Goal: Find specific page/section: Find specific page/section

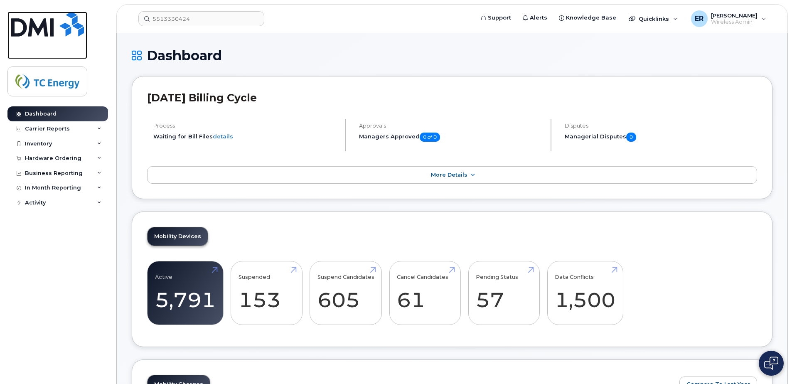
click at [42, 31] on img at bounding box center [47, 24] width 73 height 25
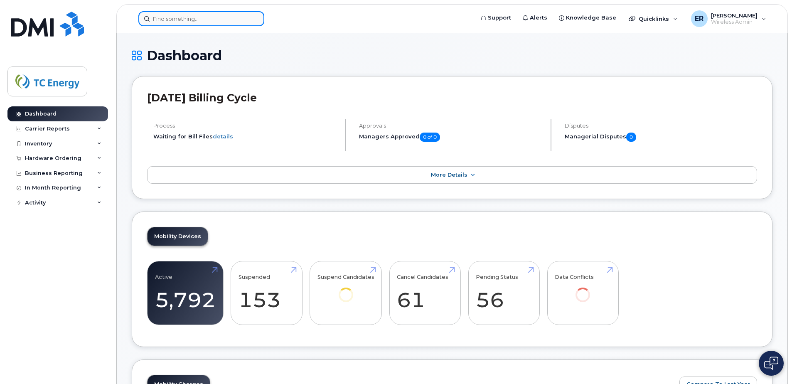
click at [213, 25] on input at bounding box center [201, 18] width 126 height 15
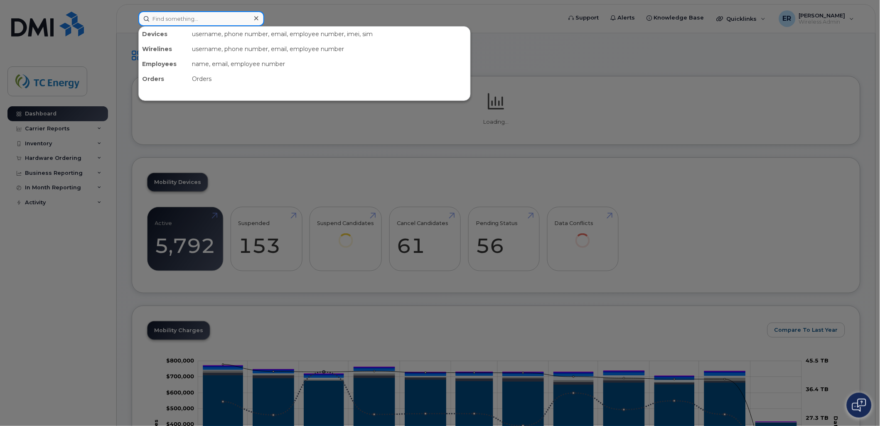
click at [231, 21] on input at bounding box center [201, 18] width 126 height 15
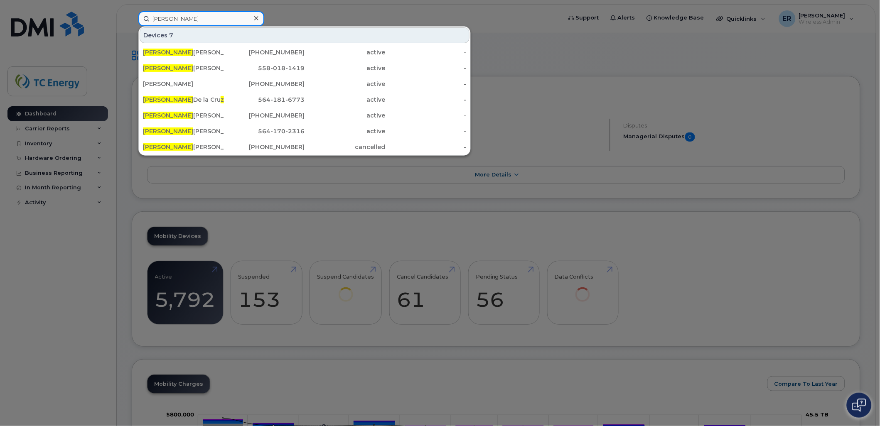
type input "tomasz"
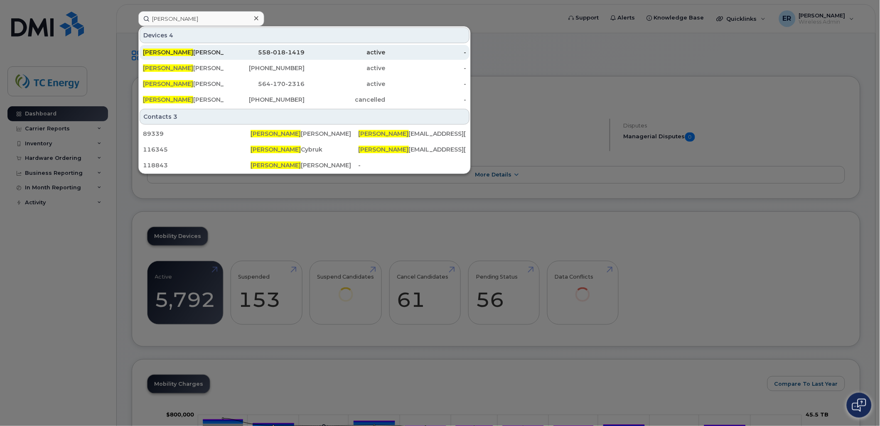
click at [189, 53] on div "Tomasz Budny" at bounding box center [183, 52] width 81 height 8
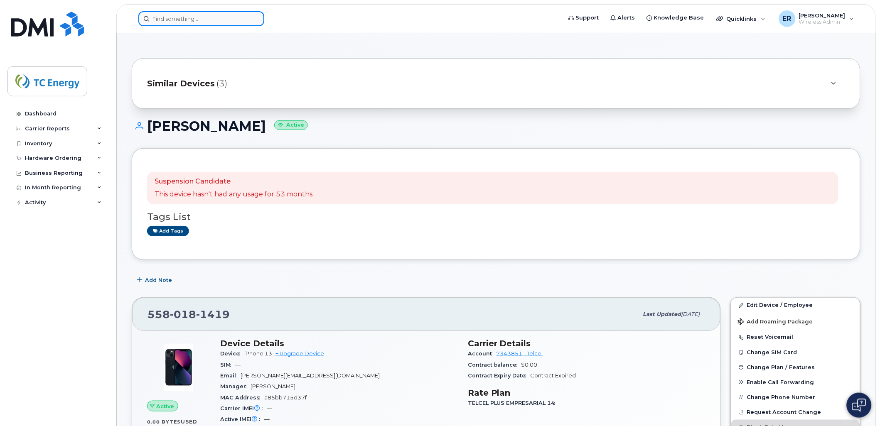
click at [208, 23] on input at bounding box center [201, 18] width 126 height 15
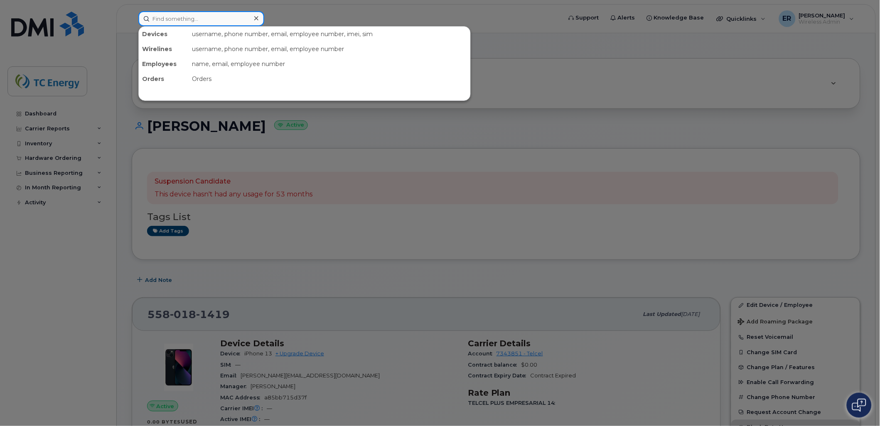
click at [202, 22] on input at bounding box center [201, 18] width 126 height 15
paste input "5580181419"
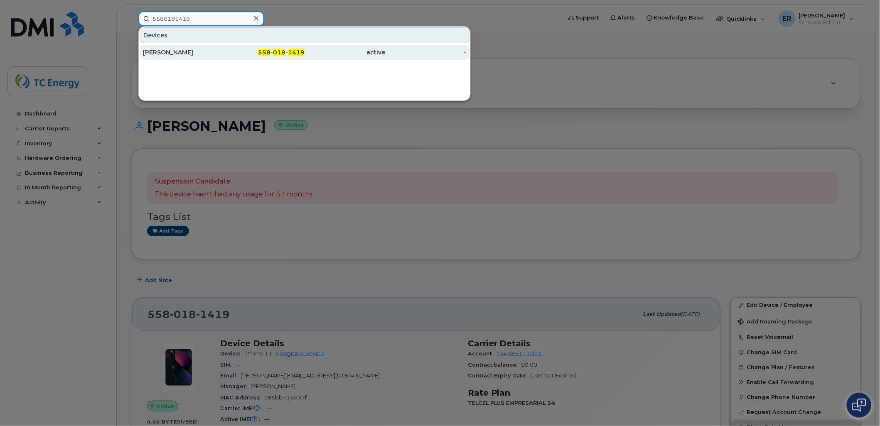
type input "5580181419"
click at [222, 53] on div "[PERSON_NAME]" at bounding box center [183, 52] width 81 height 8
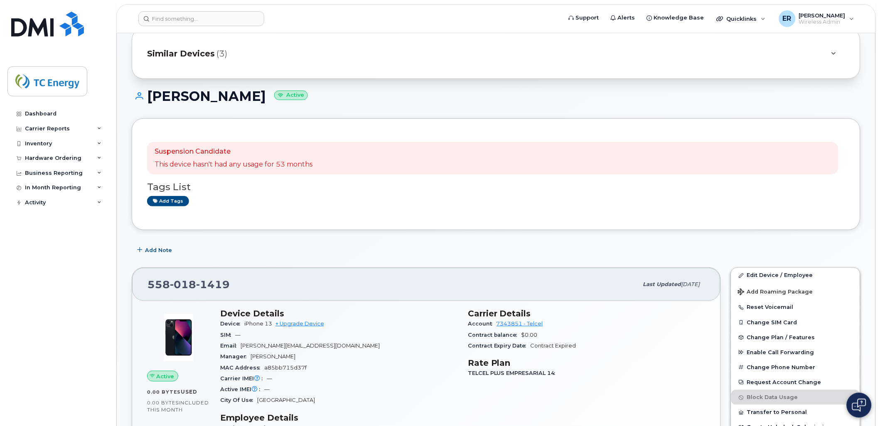
scroll to position [46, 0]
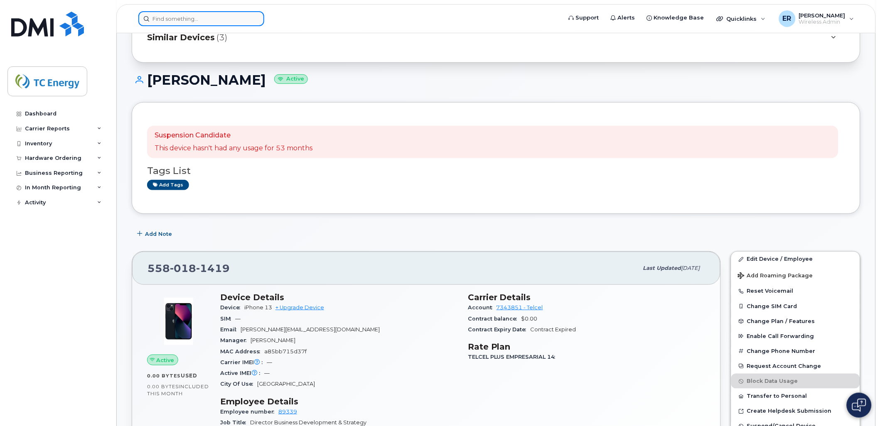
click at [218, 17] on input at bounding box center [201, 18] width 126 height 15
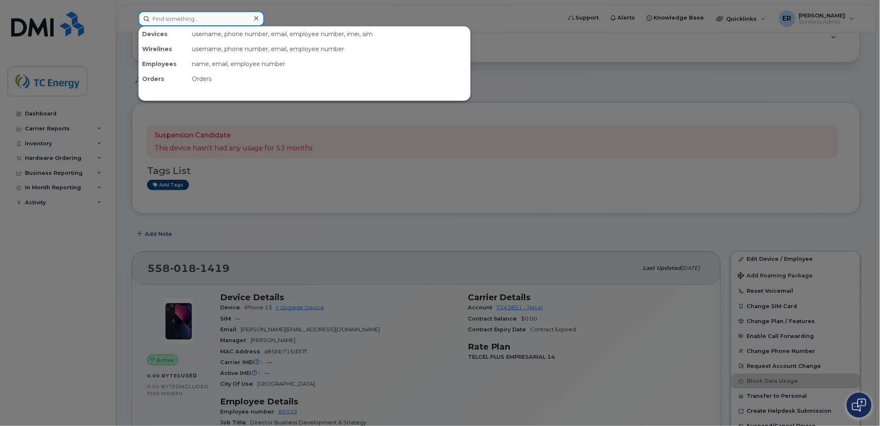
paste input "5641702316"
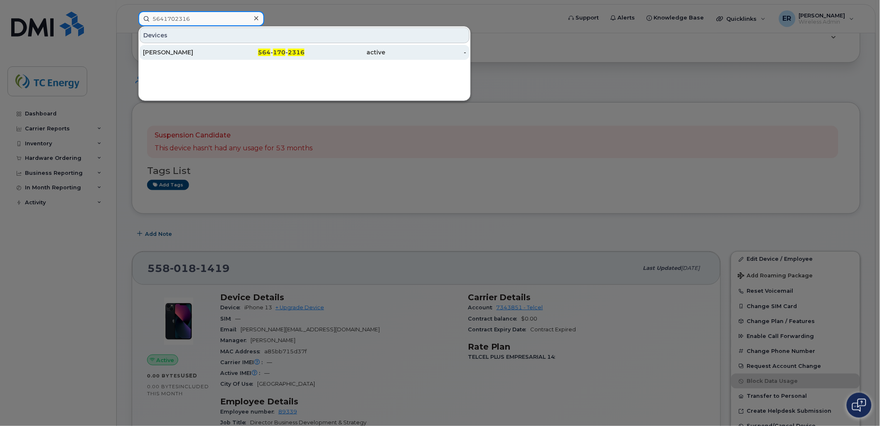
type input "5641702316"
click at [193, 49] on div "[PERSON_NAME]" at bounding box center [183, 52] width 81 height 8
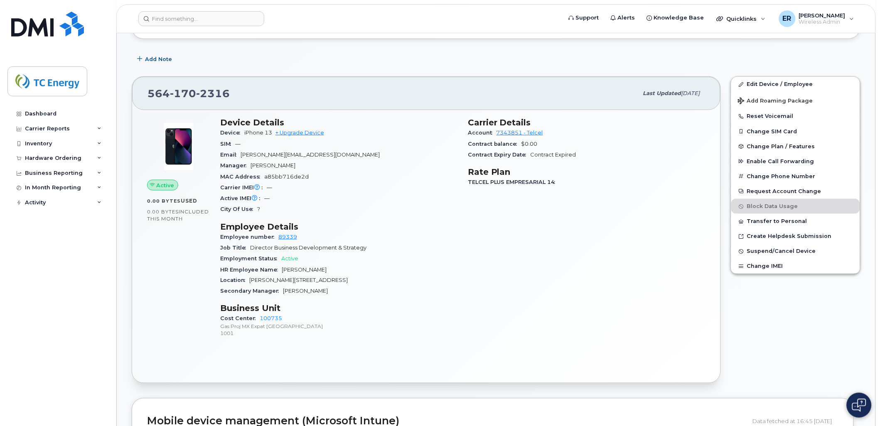
scroll to position [231, 0]
